Goal: Check status: Check status

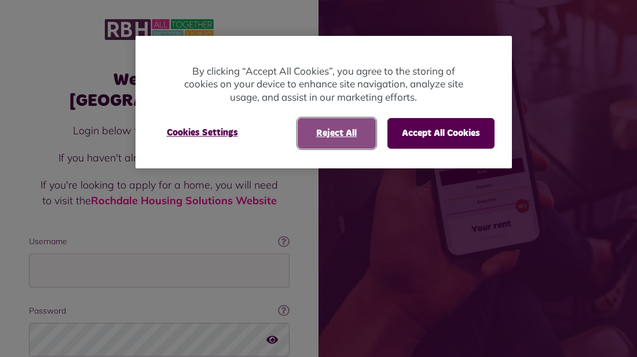
click at [341, 137] on button "Reject All" at bounding box center [337, 133] width 78 height 30
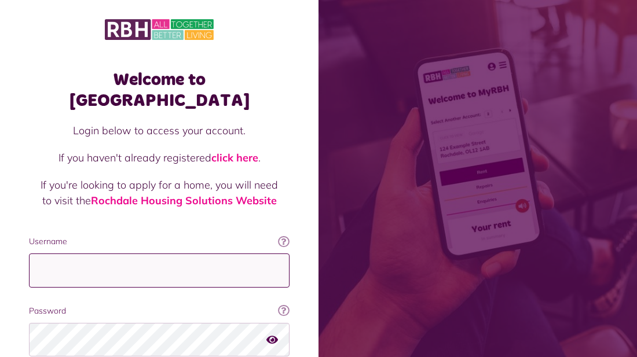
click at [222, 254] on input "Username" at bounding box center [159, 271] width 261 height 34
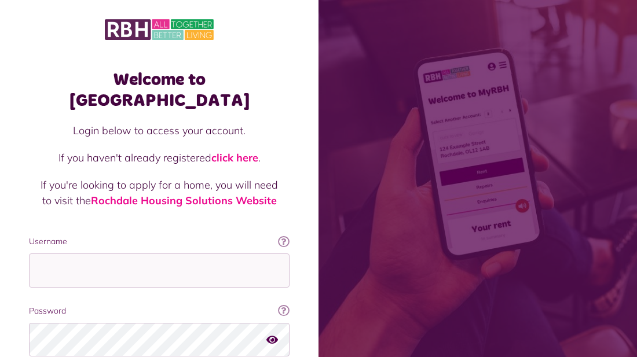
click at [203, 305] on label "Password" at bounding box center [159, 311] width 261 height 12
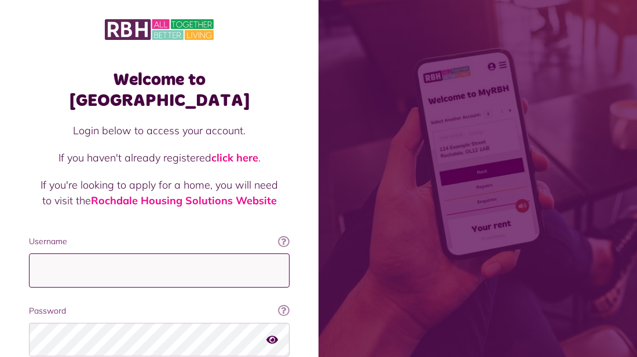
click at [190, 254] on input "Username" at bounding box center [159, 271] width 261 height 34
type input "**********"
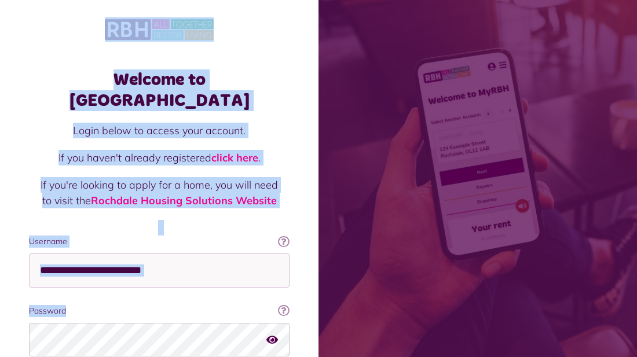
drag, startPoint x: 80, startPoint y: 286, endPoint x: 79, endPoint y: 53, distance: 232.9
click at [79, 53] on div "Welcome to [GEOGRAPHIC_DATA] Login below to access your account. If you haven't…" at bounding box center [159, 233] width 319 height 466
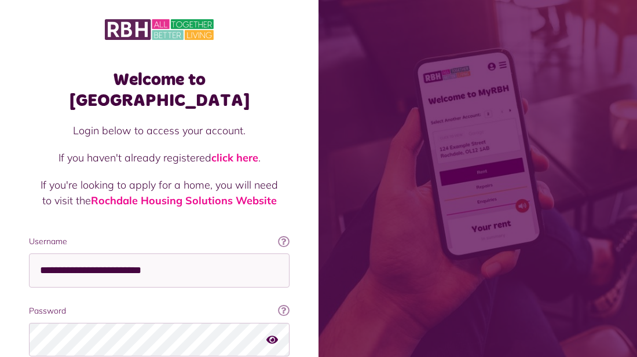
drag, startPoint x: 297, startPoint y: 326, endPoint x: 599, endPoint y: 176, distance: 337.0
click at [599, 176] on div "Welcome to [GEOGRAPHIC_DATA] Login below to access your account. If you haven't…" at bounding box center [318, 233] width 637 height 466
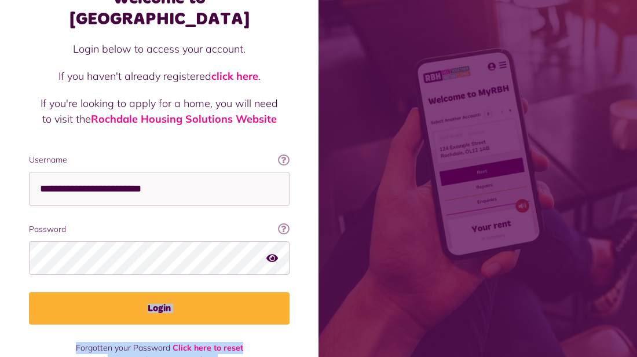
scroll to position [87, 0]
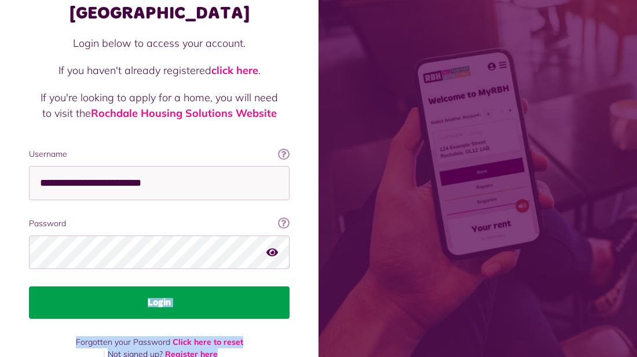
click at [225, 287] on button "Login" at bounding box center [159, 303] width 261 height 32
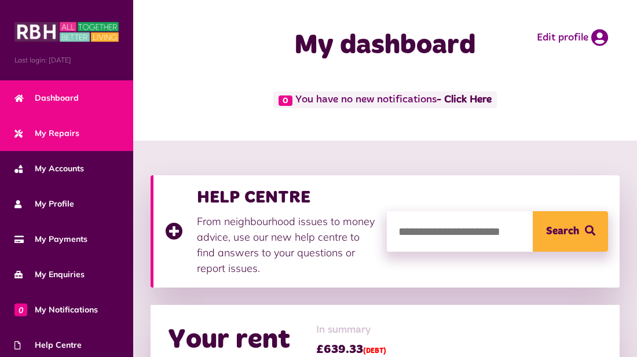
click at [54, 134] on span "My Repairs" at bounding box center [46, 133] width 65 height 12
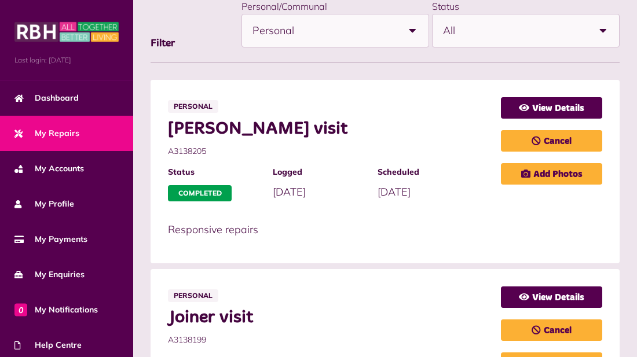
scroll to position [162, 0]
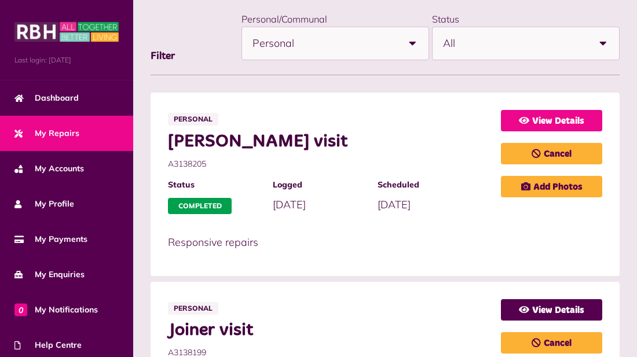
click at [597, 120] on link "View Details" at bounding box center [551, 120] width 101 height 21
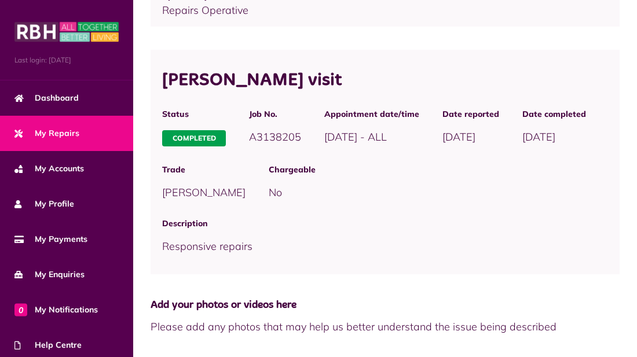
scroll to position [950, 0]
